Goal: Transaction & Acquisition: Purchase product/service

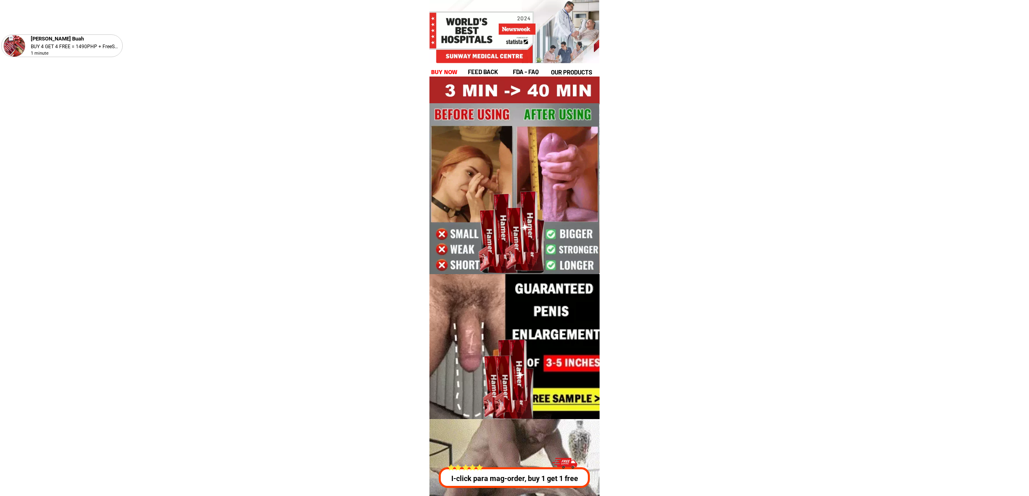
click at [578, 394] on div at bounding box center [514, 346] width 171 height 145
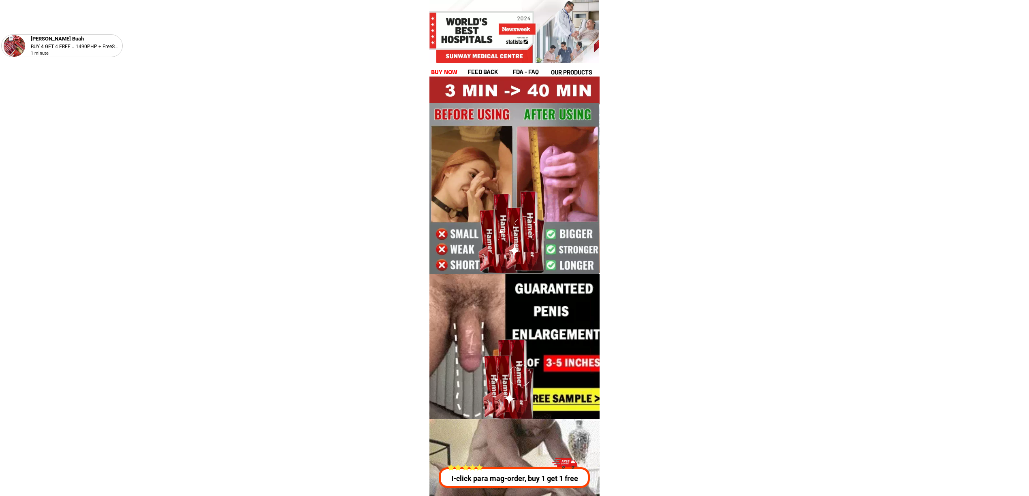
drag, startPoint x: 556, startPoint y: 481, endPoint x: 684, endPoint y: 419, distance: 142.2
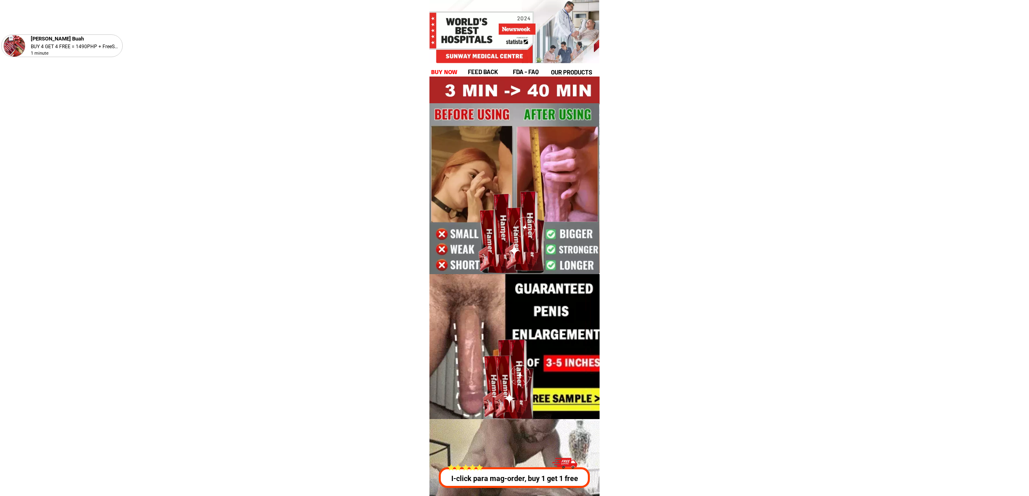
click at [556, 481] on p "I-click para mag-order, buy 1 get 1 free" at bounding box center [515, 478] width 156 height 11
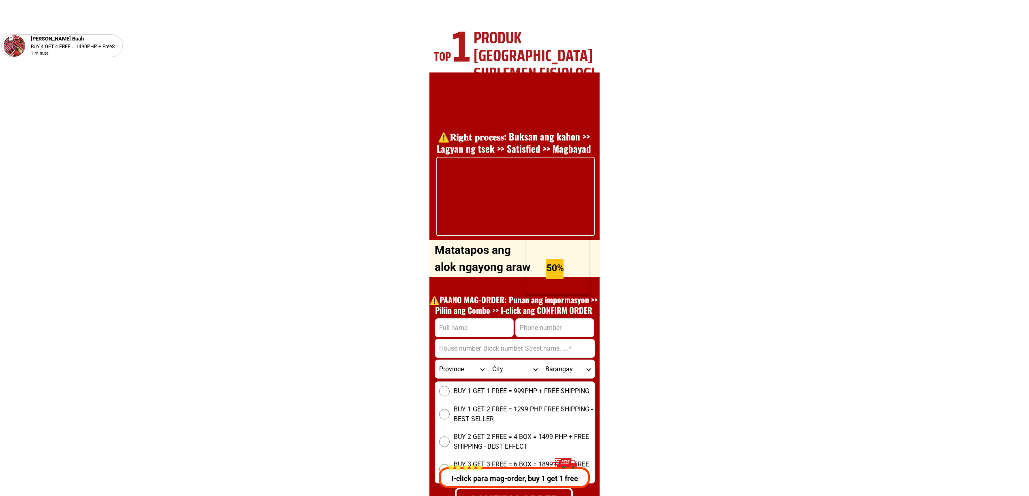
scroll to position [2920, 0]
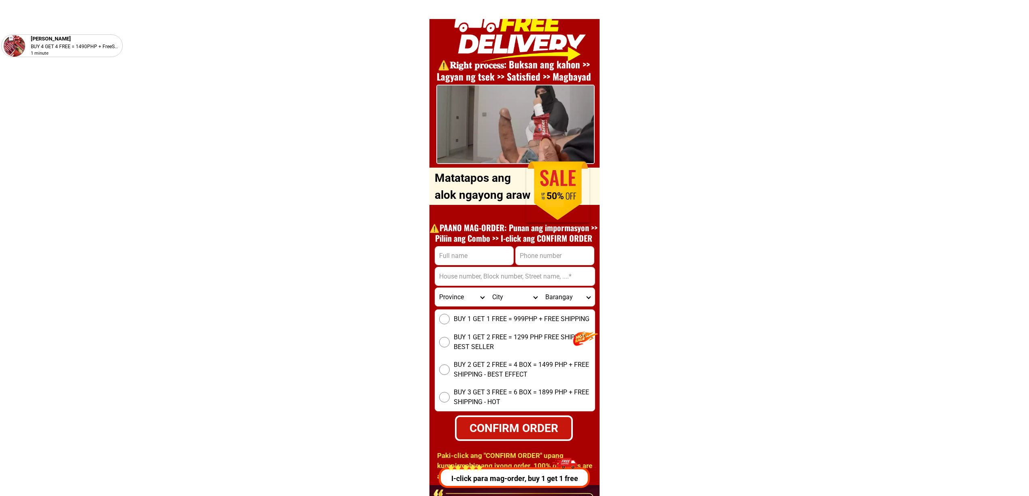
click at [551, 248] on input "Input phone_number" at bounding box center [555, 256] width 78 height 18
drag, startPoint x: 483, startPoint y: 277, endPoint x: 502, endPoint y: 285, distance: 20.0
click at [483, 277] on input "Input address" at bounding box center [515, 276] width 160 height 18
paste input "[STREET_ADDRESS][PERSON_NAME]"
type input "[STREET_ADDRESS][PERSON_NAME]"
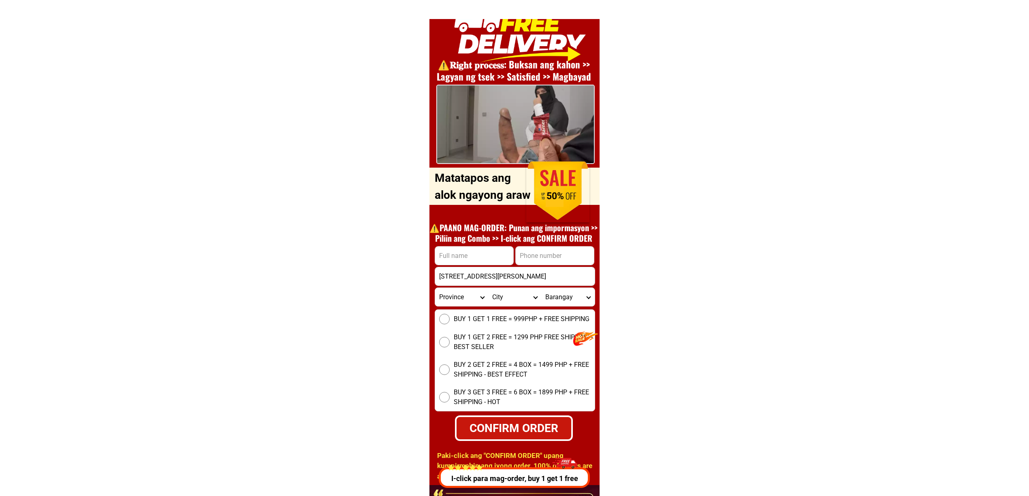
drag, startPoint x: 563, startPoint y: 262, endPoint x: 600, endPoint y: 265, distance: 37.8
click at [563, 261] on input "Input phone_number" at bounding box center [555, 256] width 78 height 18
paste input "0975 271 6044"
type input "09752716044"
click at [483, 249] on input "Input full_name" at bounding box center [474, 256] width 78 height 18
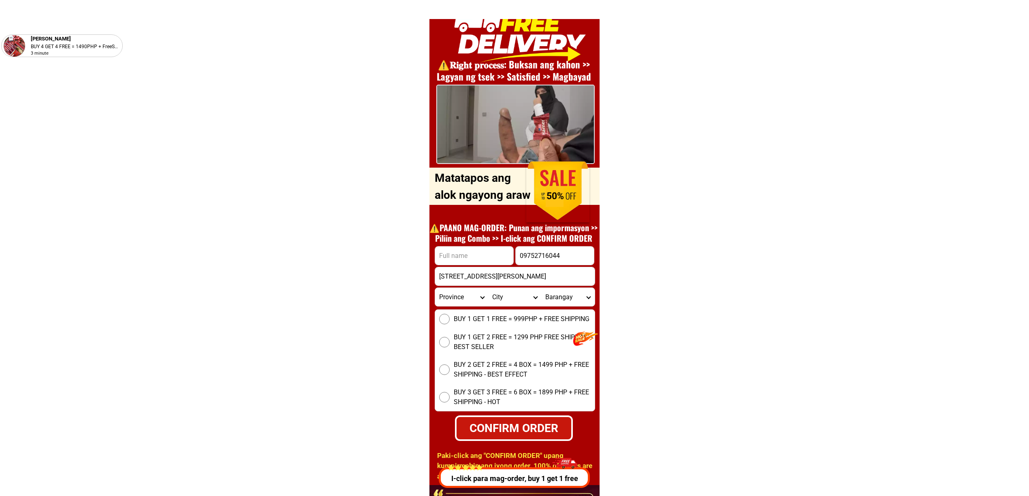
paste input "[PERSON_NAME]"
type input "[PERSON_NAME]"
click at [453, 300] on select "Province [GEOGRAPHIC_DATA] [GEOGRAPHIC_DATA] [GEOGRAPHIC_DATA] [GEOGRAPHIC_DATA…" at bounding box center [461, 297] width 53 height 18
click at [453, 299] on select "Province [GEOGRAPHIC_DATA] [GEOGRAPHIC_DATA] [GEOGRAPHIC_DATA] [GEOGRAPHIC_DATA…" at bounding box center [461, 297] width 53 height 18
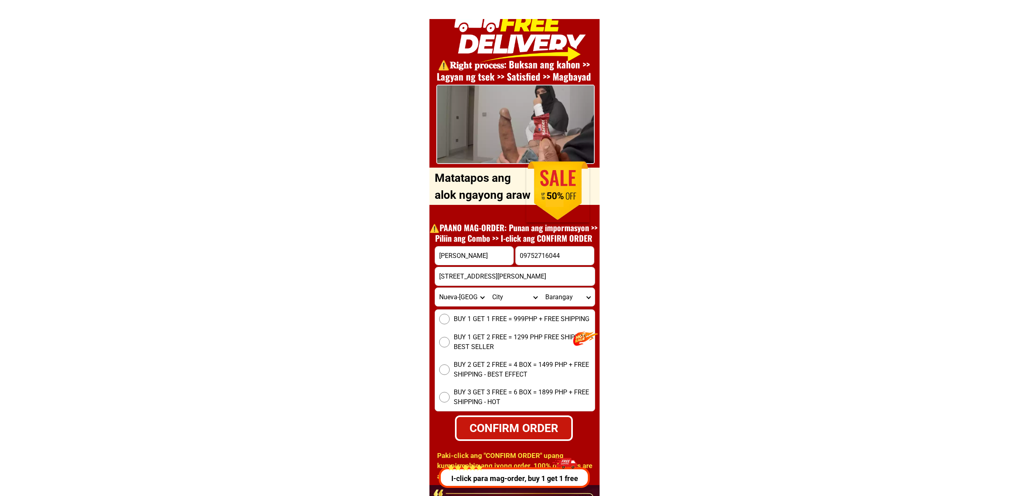
select select "63_219"
click at [435, 288] on select "Province [GEOGRAPHIC_DATA] [GEOGRAPHIC_DATA] [GEOGRAPHIC_DATA] [GEOGRAPHIC_DATA…" at bounding box center [461, 297] width 53 height 18
click at [514, 289] on select "City [GEOGRAPHIC_DATA] [GEOGRAPHIC_DATA] [GEOGRAPHIC_DATA] [GEOGRAPHIC_DATA]-ci…" at bounding box center [514, 297] width 53 height 18
select select "63_2191080"
click at [488, 288] on select "City [GEOGRAPHIC_DATA] [GEOGRAPHIC_DATA] [GEOGRAPHIC_DATA] [GEOGRAPHIC_DATA]-ci…" at bounding box center [514, 297] width 53 height 18
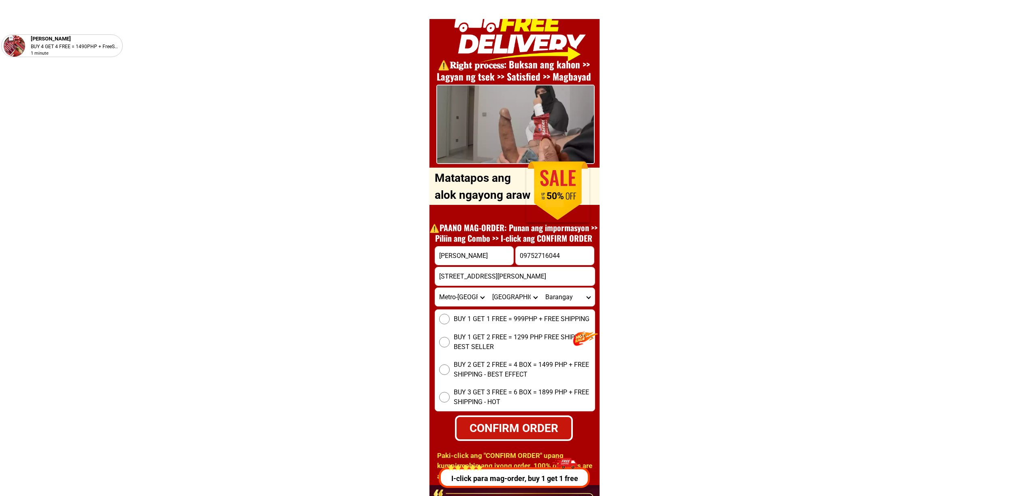
click at [561, 294] on select "[GEOGRAPHIC_DATA] Bagbaguin Balangkas Bignay [PERSON_NAME] Canumay [GEOGRAPHIC_…" at bounding box center [567, 297] width 53 height 18
select select "63_21910803667"
click at [541, 288] on select "[GEOGRAPHIC_DATA] Bagbaguin Balangkas Bignay [PERSON_NAME] Canumay [GEOGRAPHIC_…" at bounding box center [567, 297] width 53 height 18
click at [475, 343] on span "BUY 1 GET 2 FREE = 1299 PHP FREE SHIPPING - BEST SELLER" at bounding box center [524, 342] width 141 height 19
click at [450, 343] on input "BUY 1 GET 2 FREE = 1299 PHP FREE SHIPPING - BEST SELLER" at bounding box center [444, 342] width 11 height 11
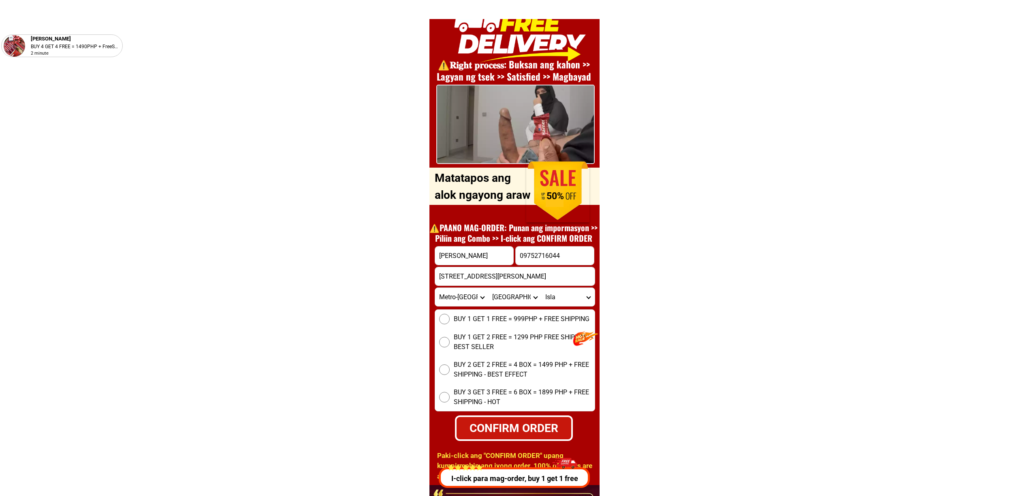
radio input "true"
click at [597, 250] on div "⚠️️𝐑𝐢𝐠𝐡𝐭 𝐩𝐫𝐨𝐜𝐞𝐬𝐬: Buksan ang kahon >> Lagyan ng tsek >> Satisfied >> Magbayad O…" at bounding box center [514, 242] width 170 height 485
click at [578, 256] on input "09752716044" at bounding box center [555, 256] width 78 height 18
click at [540, 423] on div "CONFIRM ORDER" at bounding box center [513, 428] width 115 height 17
type input "[PERSON_NAME]"
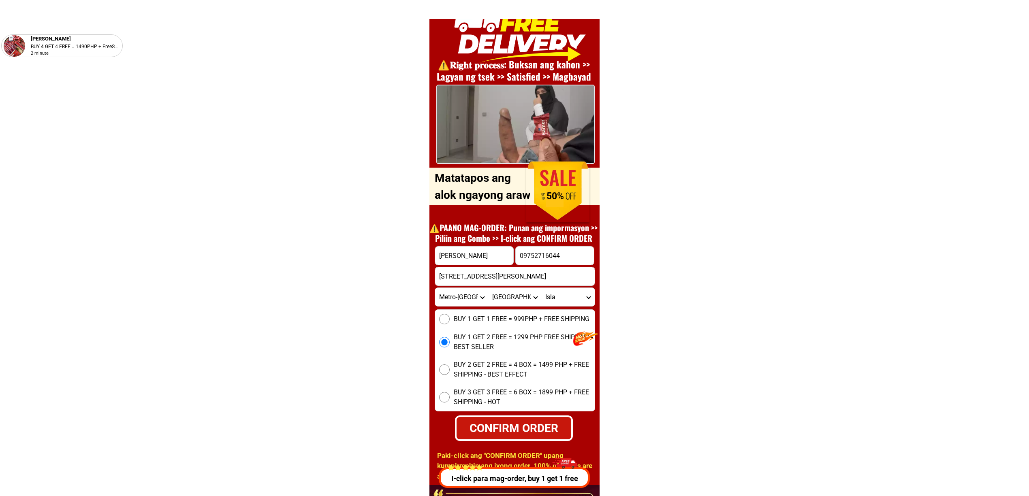
radio input "true"
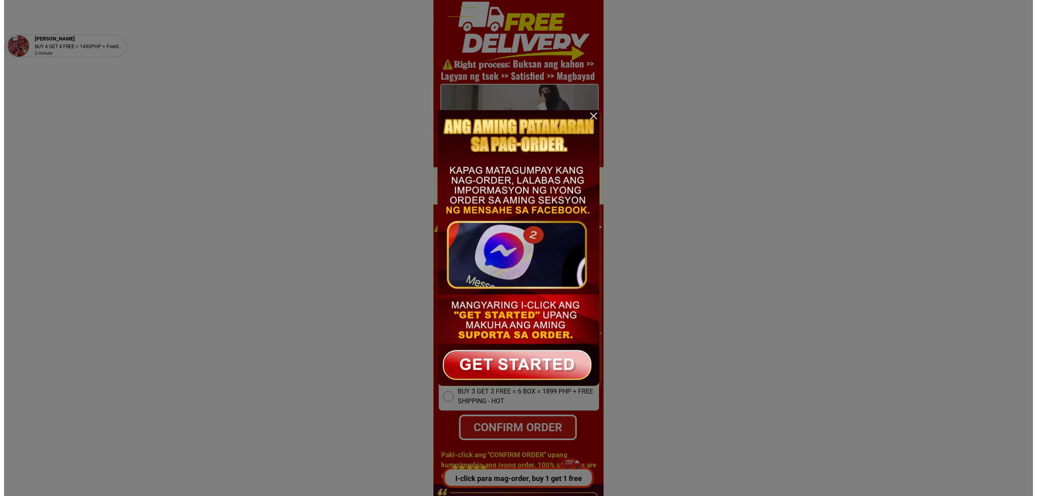
scroll to position [0, 0]
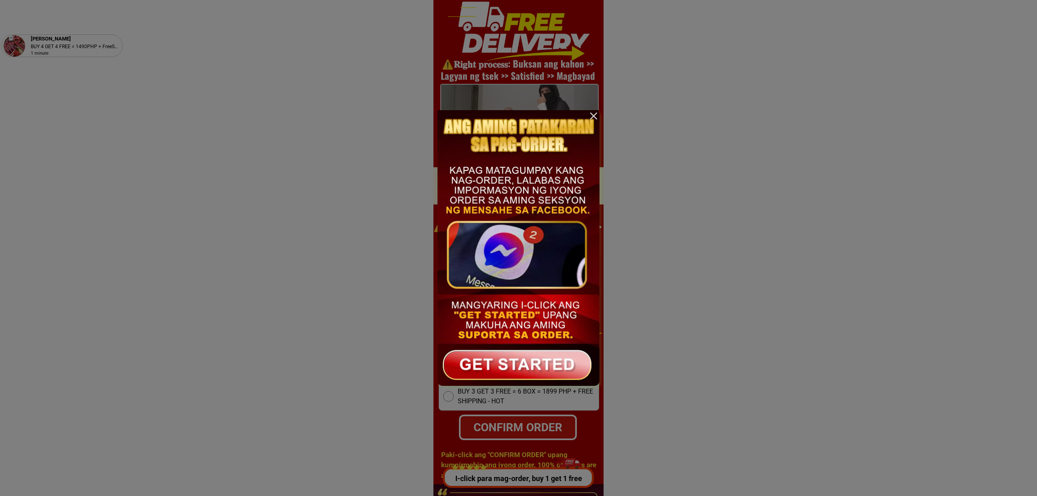
click at [592, 115] on div at bounding box center [594, 116] width 12 height 12
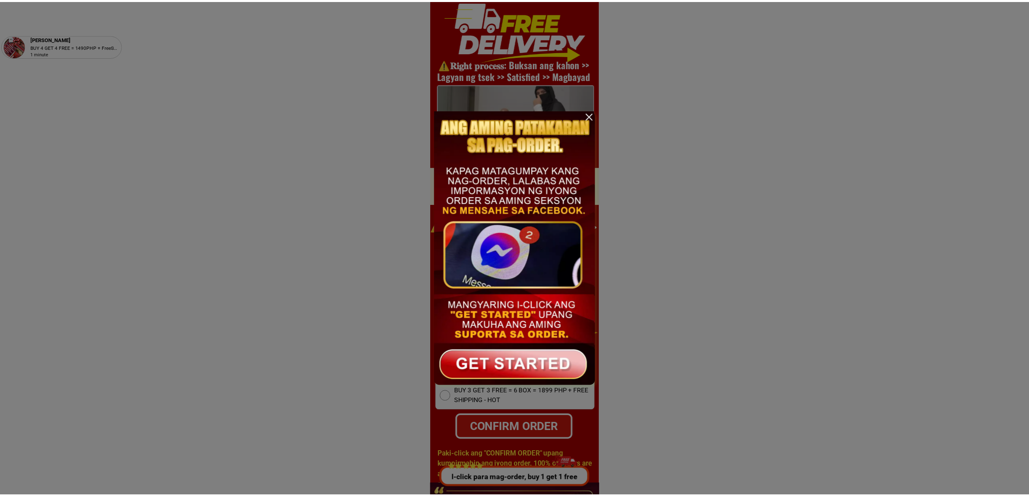
scroll to position [2920, 0]
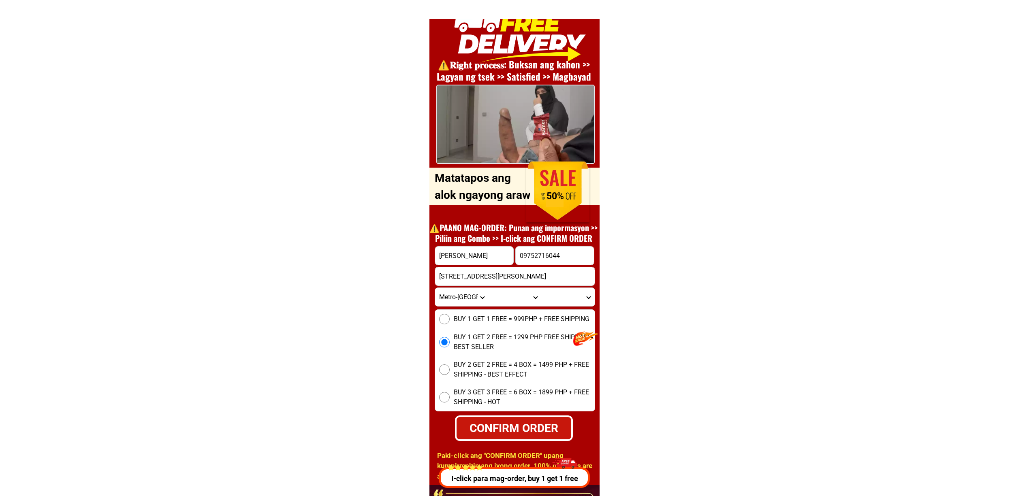
click at [462, 250] on input "[PERSON_NAME]" at bounding box center [474, 256] width 78 height 18
click at [485, 261] on input "Input full_name" at bounding box center [474, 256] width 78 height 18
paste input "[PERSON_NAME]"
type input "[PERSON_NAME]"
click at [532, 260] on input "09752716044" at bounding box center [555, 256] width 78 height 18
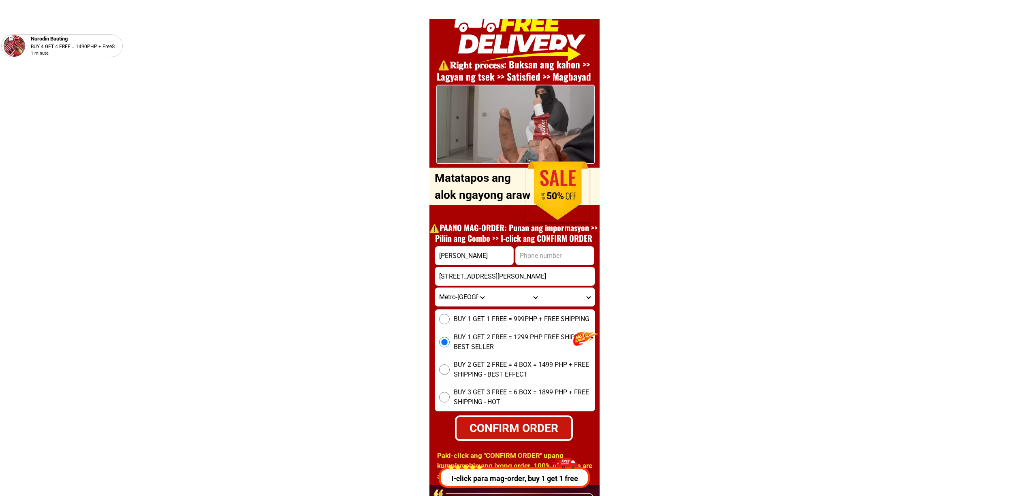
click at [542, 240] on h1 "⚠️️PAANO MAG-ORDER: Punan ang impormasyon >> Piliin ang Combo >> I-click ang CO…" at bounding box center [513, 232] width 177 height 21
drag, startPoint x: 550, startPoint y: 245, endPoint x: 558, endPoint y: 256, distance: 14.0
click at [551, 246] on div "⚠️️𝐑𝐢𝐠𝐡𝐭 𝐩𝐫𝐨𝐜𝐞𝐬𝐬: Buksan ang kahon >> Lagyan ng tsek >> Satisfied >> Magbayad O…" at bounding box center [514, 242] width 170 height 485
click at [558, 256] on input "Input phone_number" at bounding box center [555, 256] width 78 height 18
paste input "0991 878 2826"
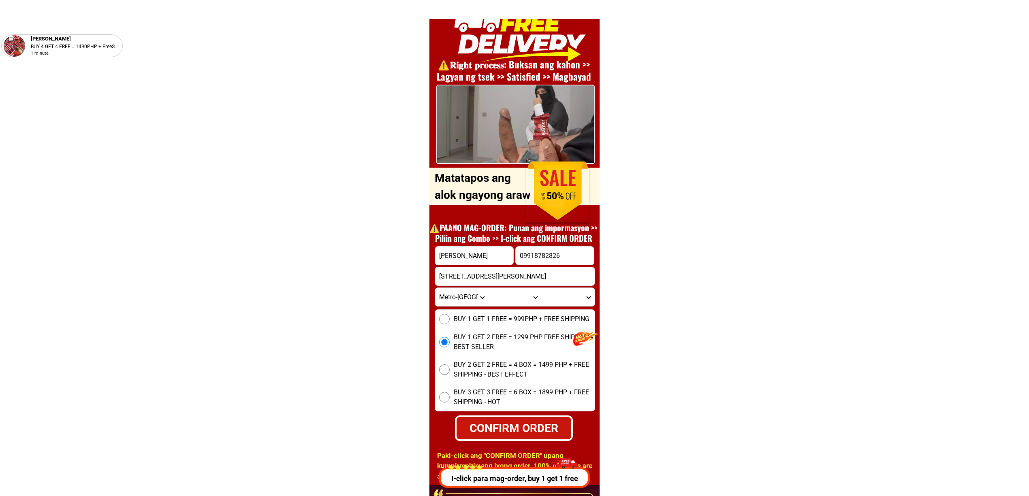
type input "09918782826"
drag, startPoint x: 504, startPoint y: 259, endPoint x: 511, endPoint y: 272, distance: 14.7
click at [506, 265] on form "[PERSON_NAME] 09918782826 CONFIRM ORDER 120 F [GEOGRAPHIC_DATA][PERSON_NAME] [G…" at bounding box center [515, 343] width 160 height 195
click at [513, 278] on input "[STREET_ADDRESS][PERSON_NAME]" at bounding box center [515, 276] width 160 height 18
click at [486, 271] on input "Input address" at bounding box center [515, 276] width 160 height 18
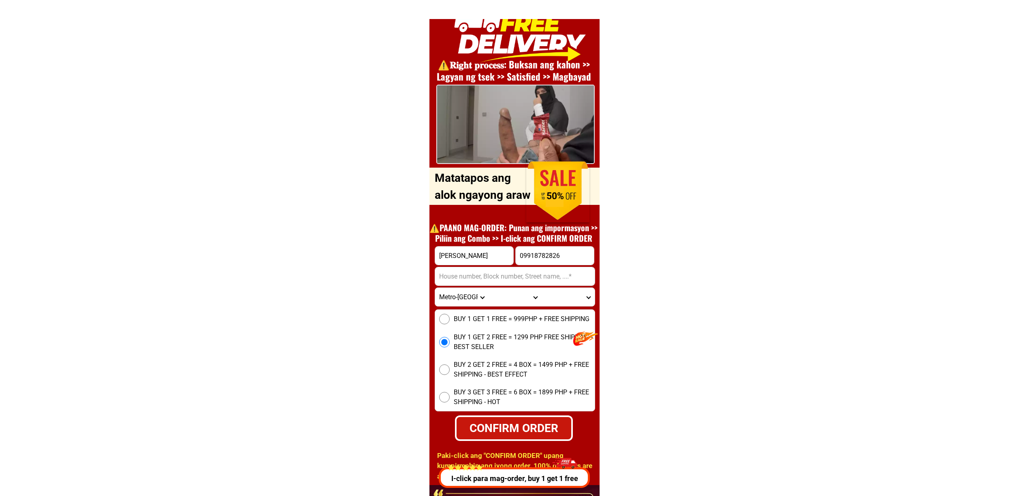
paste input "[STREET_ADDRESS][PERSON_NAME]"
type input "[STREET_ADDRESS][PERSON_NAME]"
click at [456, 300] on select "Province [GEOGRAPHIC_DATA] [GEOGRAPHIC_DATA] [GEOGRAPHIC_DATA] [GEOGRAPHIC_DATA…" at bounding box center [461, 297] width 53 height 18
select select "63_219"
click at [435, 288] on select "Province [GEOGRAPHIC_DATA] [GEOGRAPHIC_DATA] [GEOGRAPHIC_DATA] [GEOGRAPHIC_DATA…" at bounding box center [461, 297] width 53 height 18
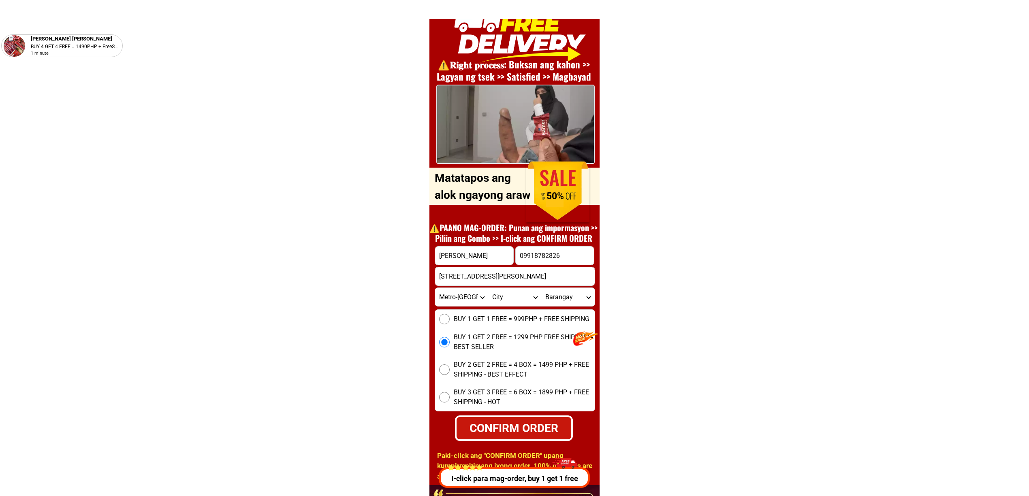
click at [523, 298] on select "City [GEOGRAPHIC_DATA] [GEOGRAPHIC_DATA] [GEOGRAPHIC_DATA] [GEOGRAPHIC_DATA]-ci…" at bounding box center [514, 297] width 53 height 18
select select "63_2191080"
click at [488, 288] on select "City [GEOGRAPHIC_DATA] [GEOGRAPHIC_DATA] [GEOGRAPHIC_DATA] [GEOGRAPHIC_DATA]-ci…" at bounding box center [514, 297] width 53 height 18
click at [565, 291] on select "[GEOGRAPHIC_DATA] Bagbaguin Balangkas Bignay [PERSON_NAME] Canumay [GEOGRAPHIC_…" at bounding box center [567, 297] width 53 height 18
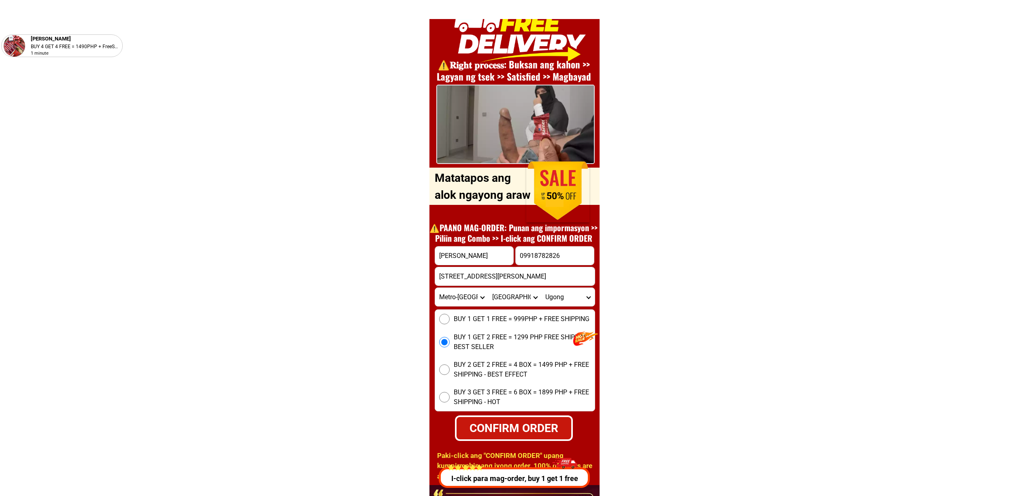
select select "63_21910803667"
click at [565, 291] on select "[GEOGRAPHIC_DATA] Bagbaguin Balangkas Bignay [PERSON_NAME] Canumay [GEOGRAPHIC_…" at bounding box center [567, 297] width 53 height 18
click at [541, 288] on select "[GEOGRAPHIC_DATA] Bagbaguin Balangkas Bignay [PERSON_NAME] Canumay [GEOGRAPHIC_…" at bounding box center [567, 297] width 53 height 18
click at [495, 365] on span "BUY 2 GET 2 FREE = 4 BOX = 1499 PHP + FREE SHIPPING - BEST EFFECT" at bounding box center [524, 369] width 141 height 19
click at [450, 365] on input "BUY 2 GET 2 FREE = 4 BOX = 1499 PHP + FREE SHIPPING - BEST EFFECT" at bounding box center [444, 370] width 11 height 11
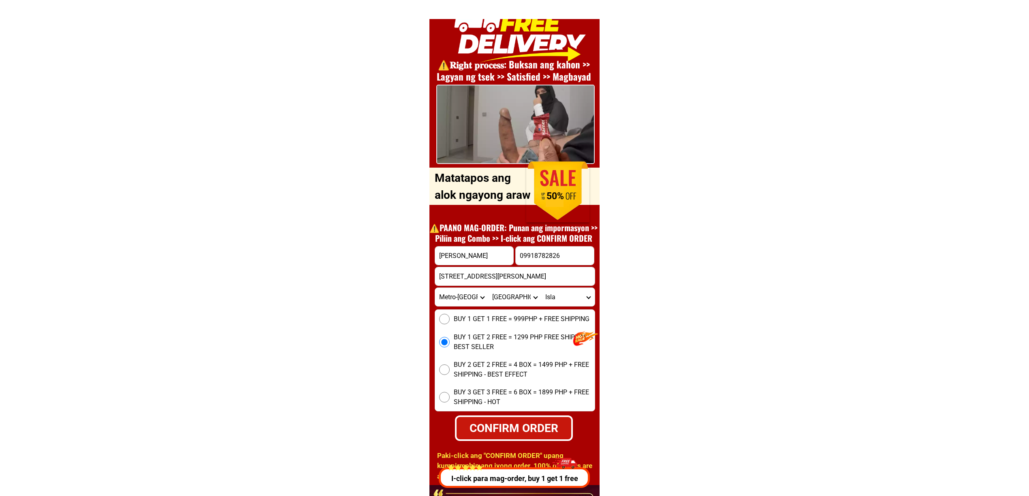
radio input "true"
click at [500, 258] on input "[PERSON_NAME]" at bounding box center [474, 256] width 78 height 18
type input "[PERSON_NAME]"
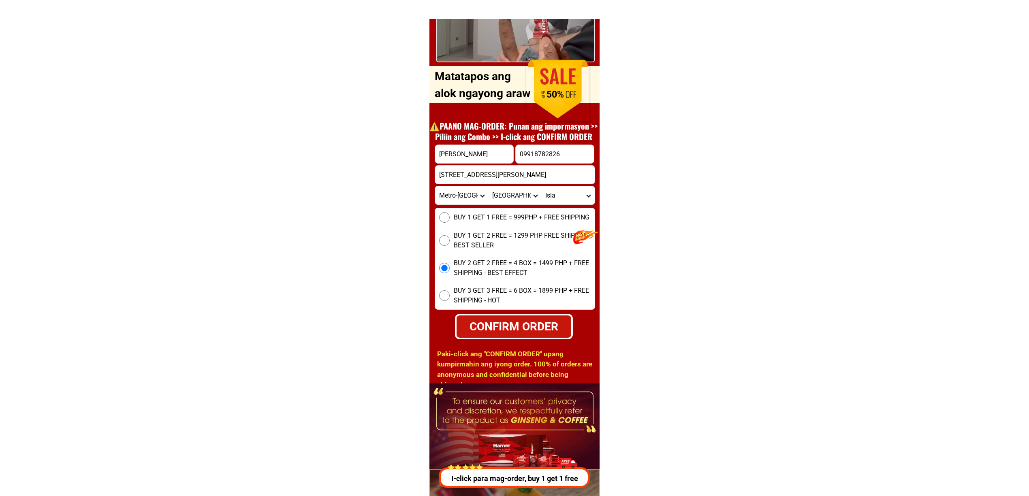
scroll to position [3028, 0]
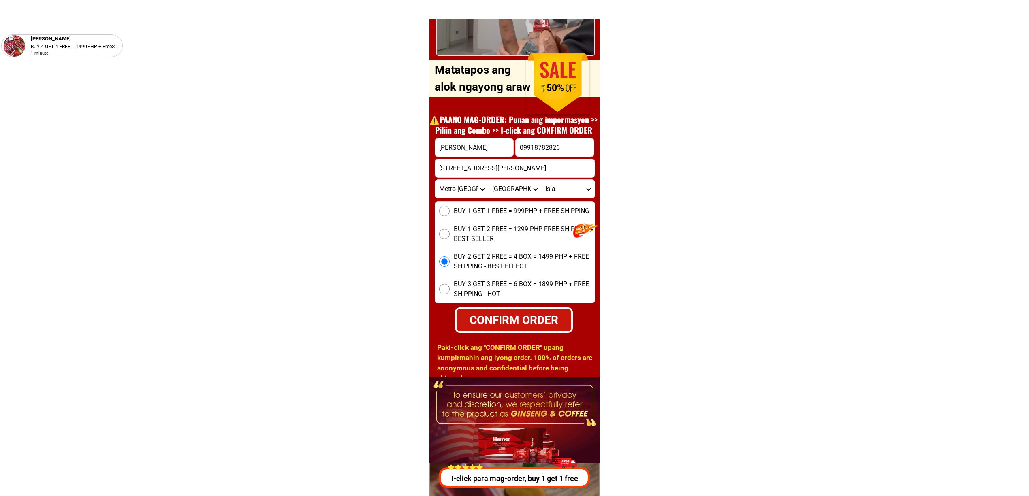
drag, startPoint x: 512, startPoint y: 324, endPoint x: 517, endPoint y: 318, distance: 7.7
click at [512, 324] on div "CONFIRM ORDER" at bounding box center [513, 320] width 115 height 17
radio input "true"
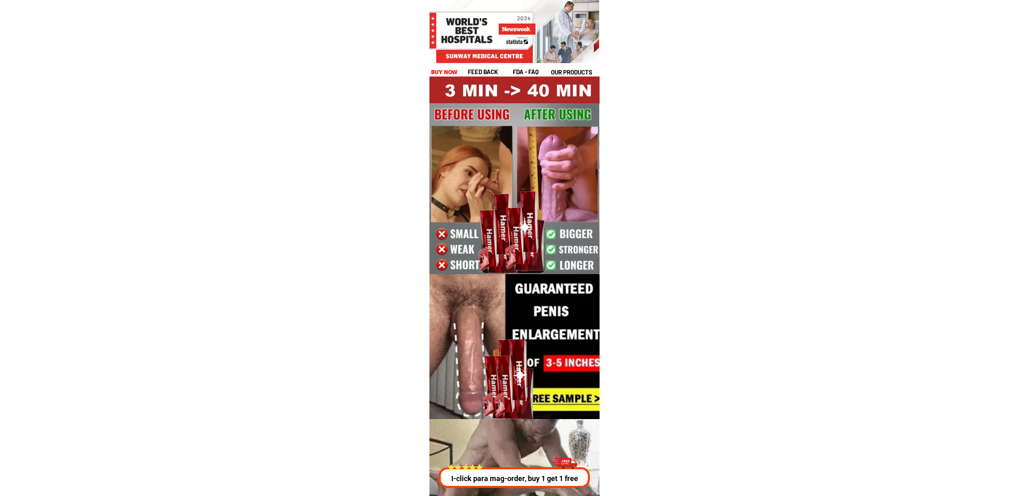
click at [542, 486] on div at bounding box center [513, 478] width 151 height 21
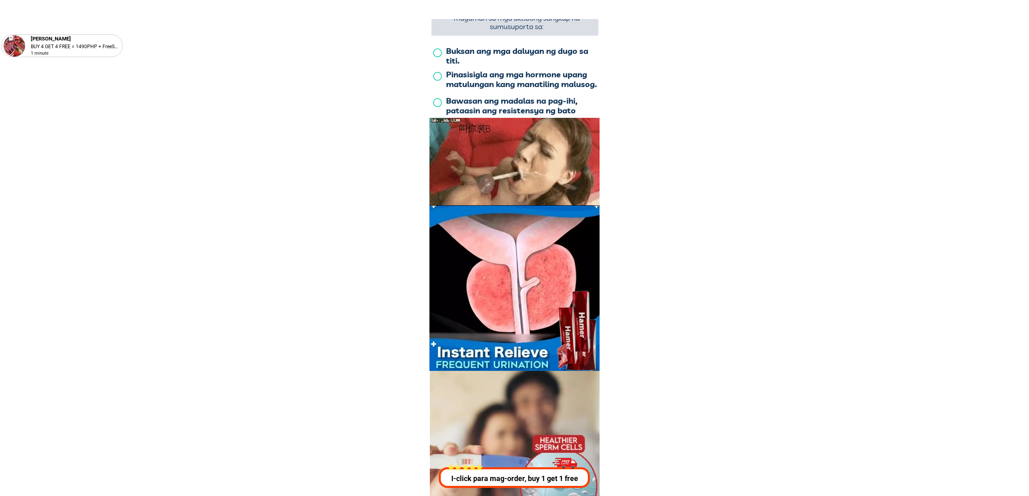
scroll to position [2920, 0]
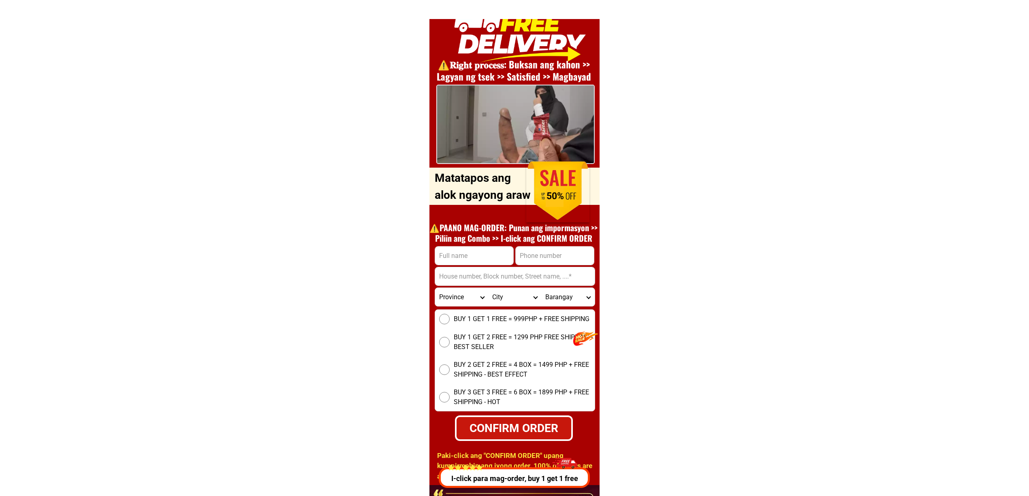
click at [533, 261] on input "Input phone_number" at bounding box center [555, 256] width 78 height 18
paste input "09918561023"
type input "09918561023"
drag, startPoint x: 498, startPoint y: 256, endPoint x: 506, endPoint y: 265, distance: 11.5
click at [498, 256] on input "Input full_name" at bounding box center [474, 256] width 78 height 18
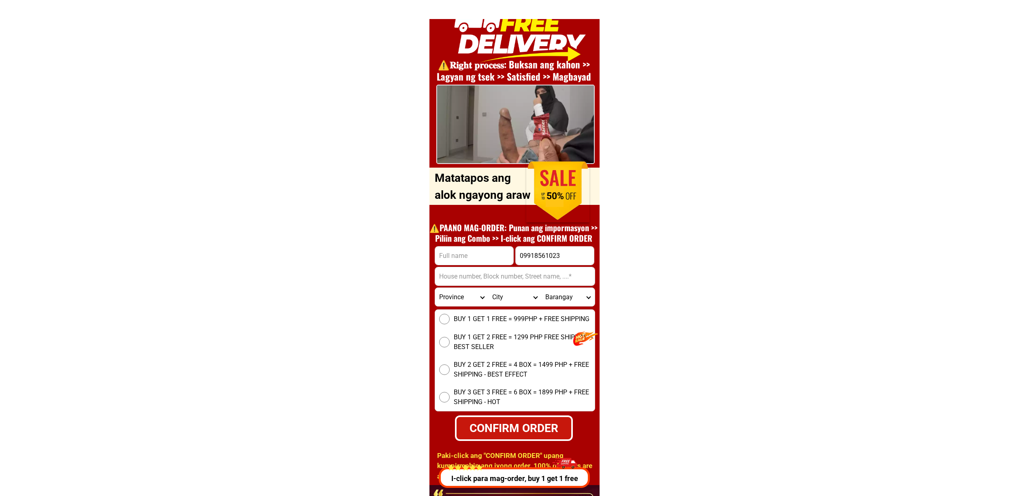
paste input "Resurrection Bonavente"
type input "Resurrection Bonavente"
click at [466, 270] on input "Input address" at bounding box center [515, 276] width 160 height 18
paste input "Madan an, Bibincahan, Sorsogon-city, Sorsogon"
type input "Madan an, Bibincahan, Sorsogon-city, Sorsogon"
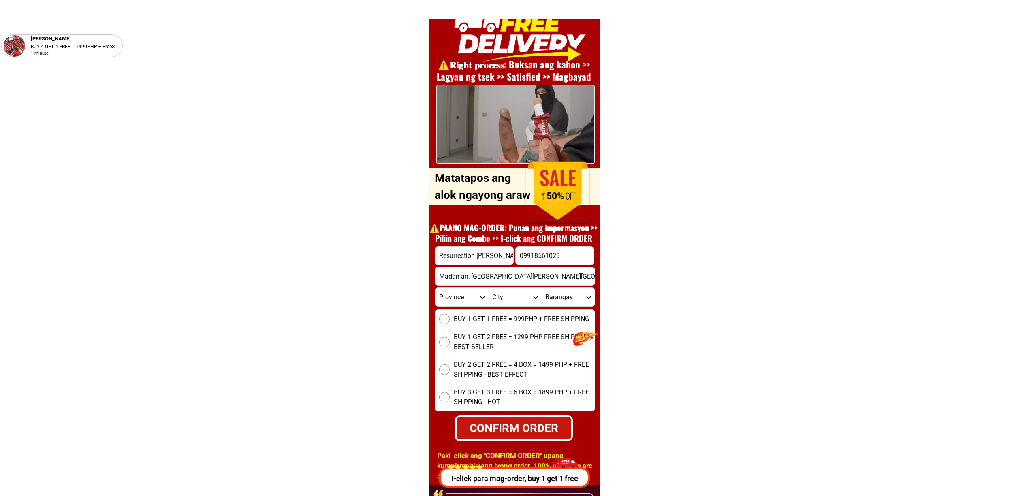
click at [480, 321] on span "BUY 1 GET 1 FREE = 999PHP + FREE SHIPPING" at bounding box center [522, 319] width 136 height 10
click at [450, 321] on input "BUY 1 GET 1 FREE = 999PHP + FREE SHIPPING" at bounding box center [444, 319] width 11 height 11
click at [515, 423] on div "CONFIRM ORDER" at bounding box center [514, 428] width 115 height 17
radio input "true"
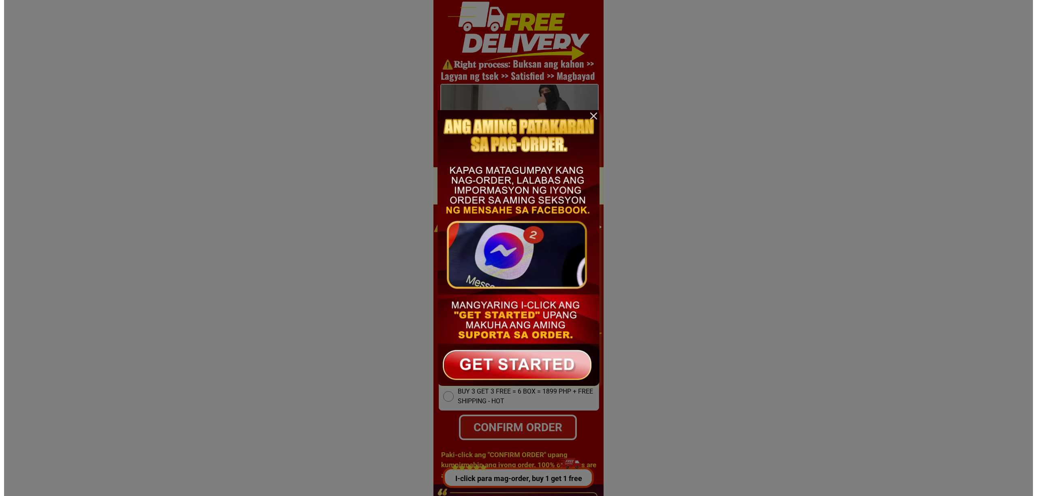
scroll to position [0, 0]
